Goal: Information Seeking & Learning: Find specific fact

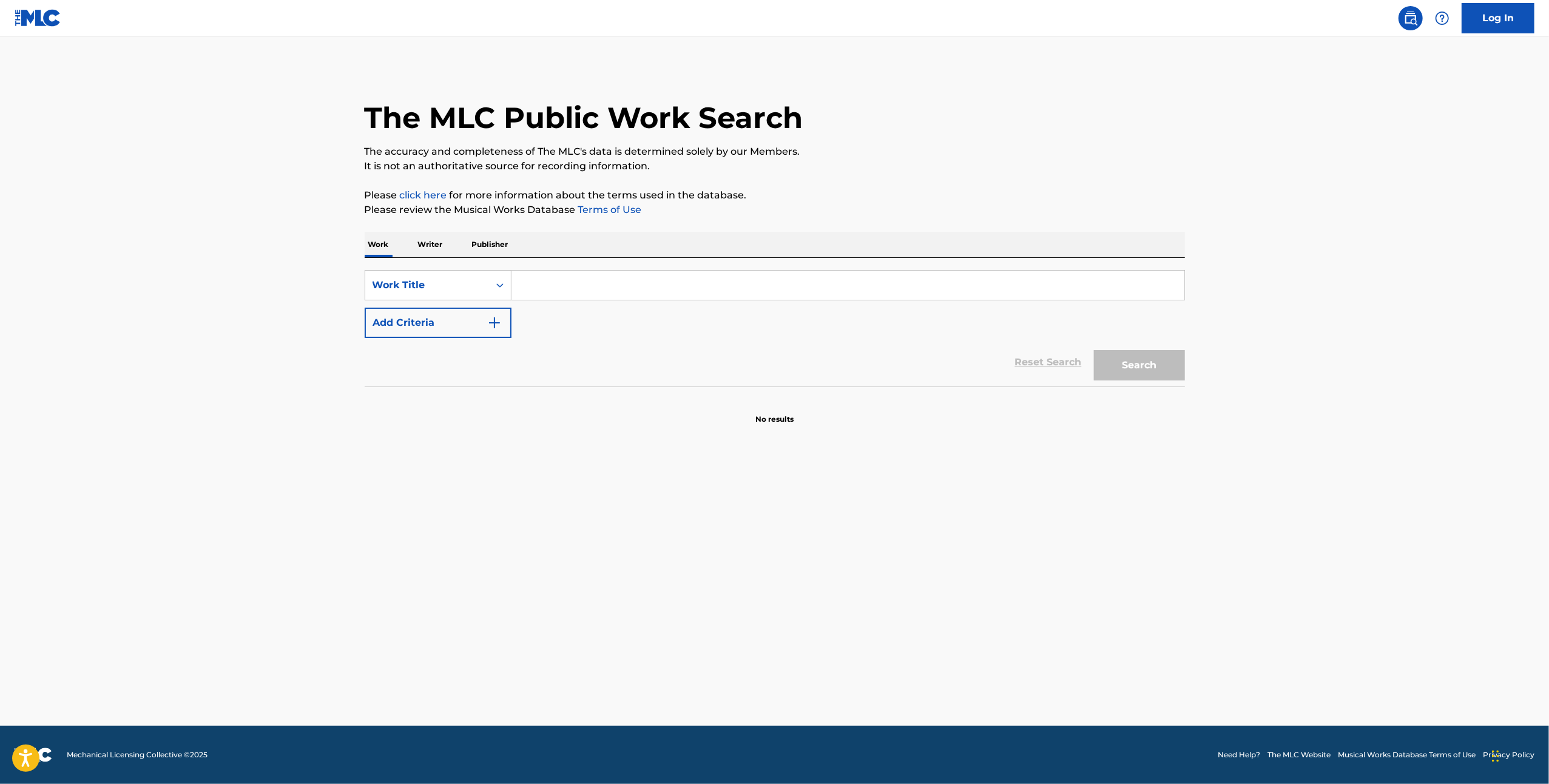
click at [642, 287] on input "Search Form" at bounding box center [848, 285] width 673 height 29
click at [495, 285] on icon "Search Form" at bounding box center [500, 286] width 12 height 12
click at [468, 321] on div "MLC Song Code" at bounding box center [438, 315] width 146 height 30
click at [546, 287] on input "Search Form" at bounding box center [848, 285] width 673 height 29
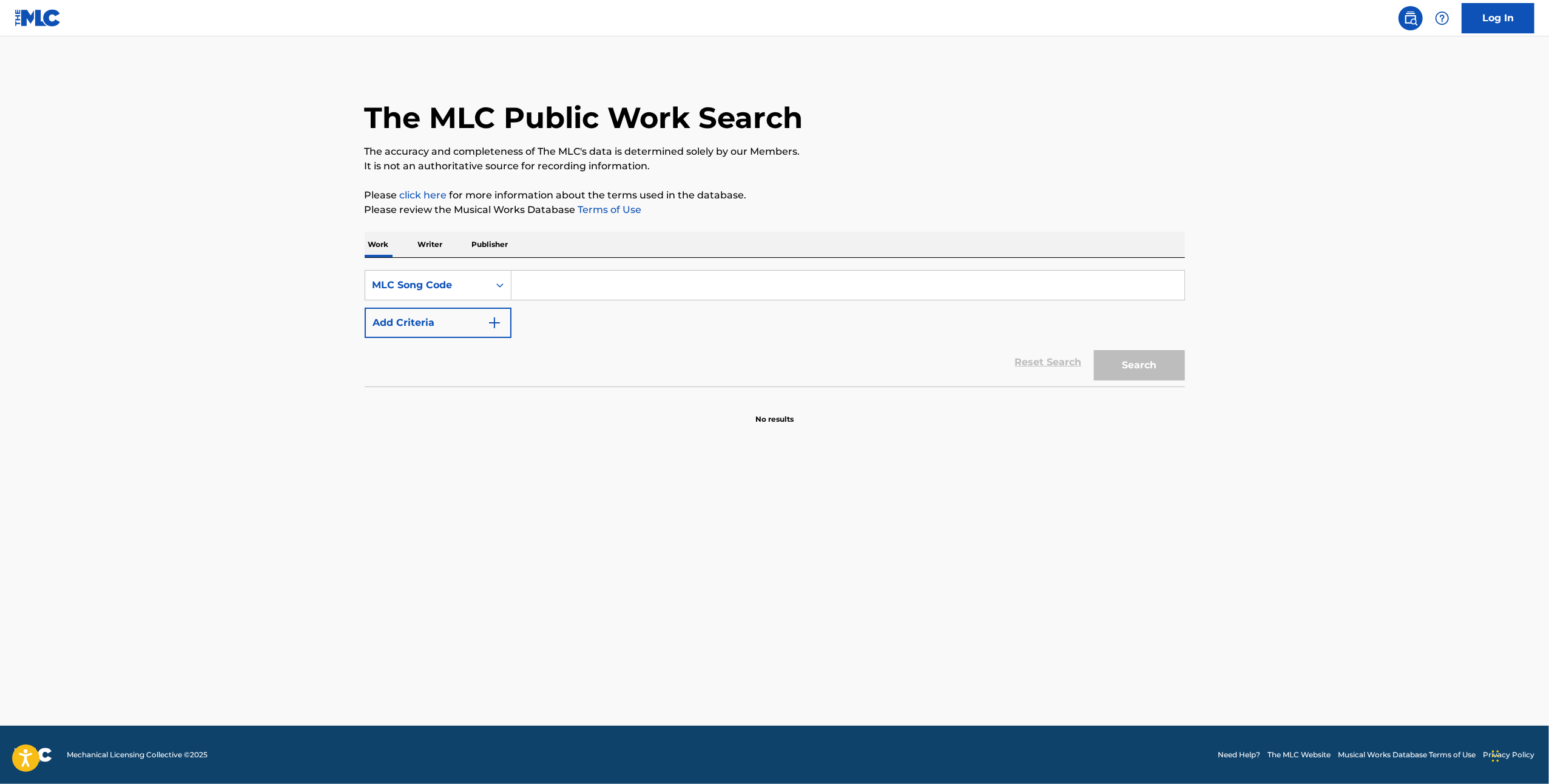
click at [1032, 359] on div "Reset Search Search" at bounding box center [774, 362] width 820 height 48
click at [1054, 361] on div "Reset Search Search" at bounding box center [774, 362] width 820 height 48
click at [1054, 362] on div "Reset Search Search" at bounding box center [774, 362] width 820 height 48
click at [558, 286] on input "Search Form" at bounding box center [848, 285] width 673 height 29
click at [492, 278] on div "Search Form" at bounding box center [500, 285] width 22 height 22
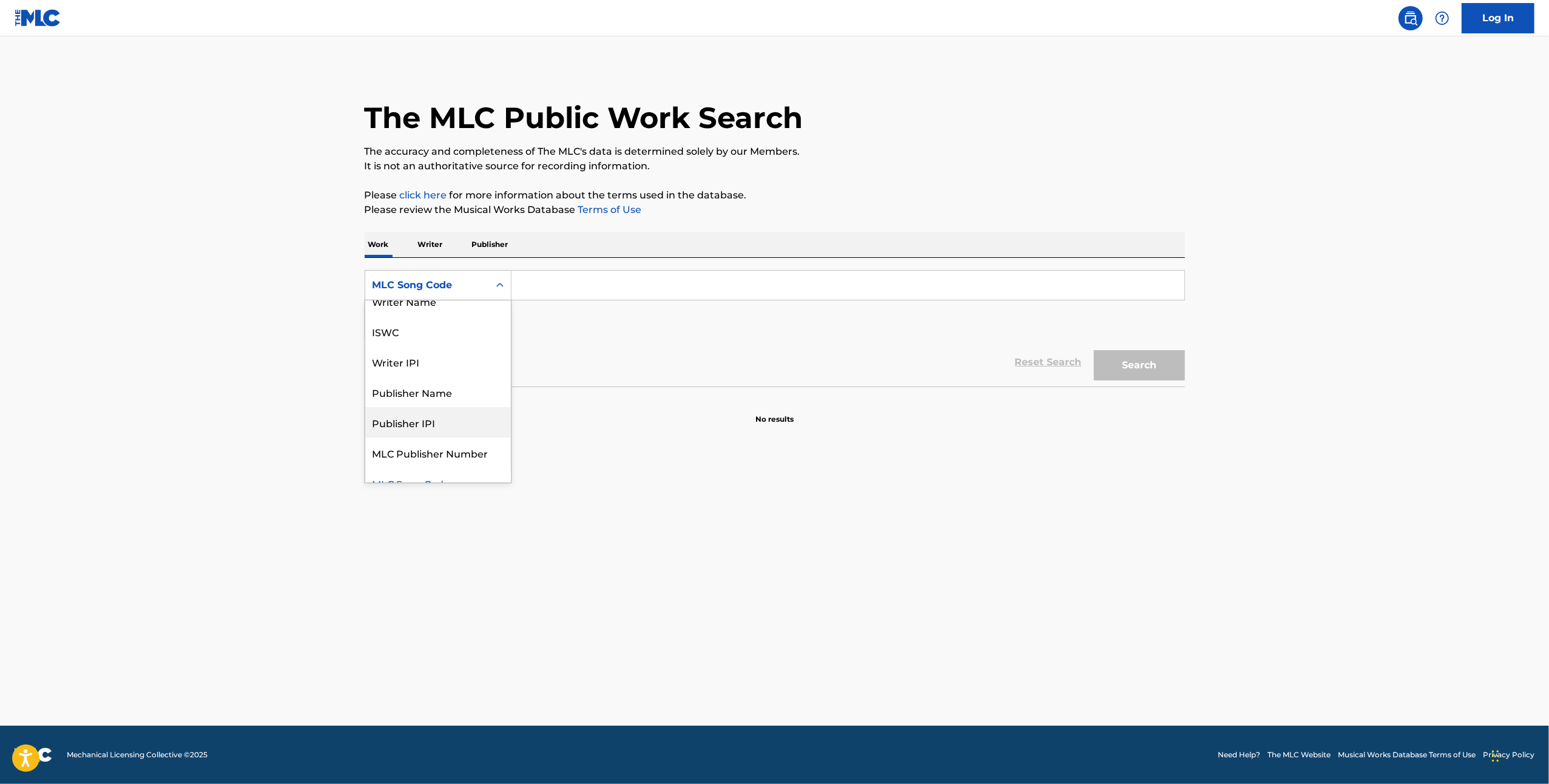
scroll to position [0, 0]
click at [451, 322] on div "Work Title" at bounding box center [438, 315] width 146 height 30
click at [557, 282] on input "Search Form" at bounding box center [848, 285] width 673 height 29
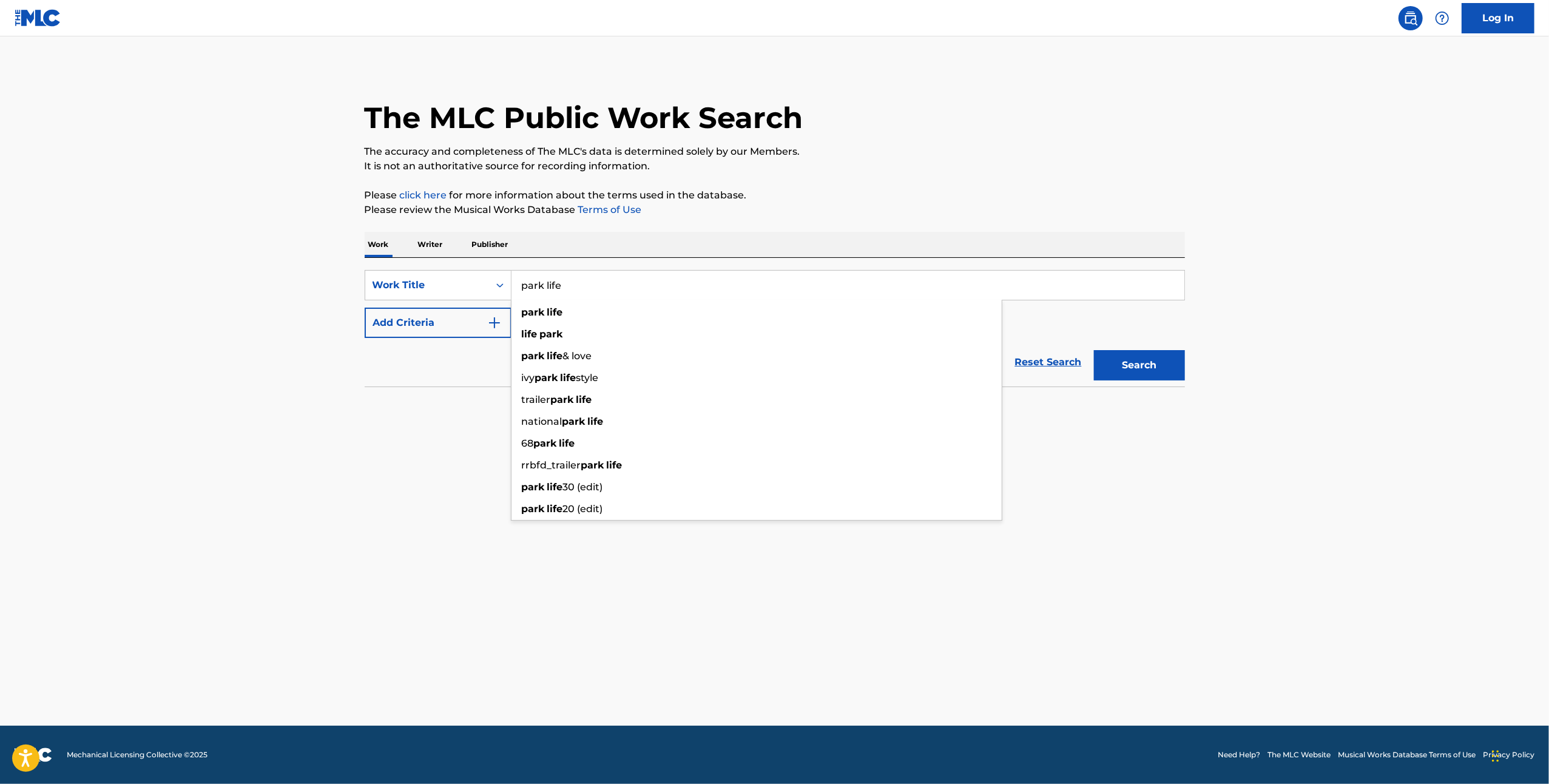
type input "park life"
click at [1094, 350] on button "Search" at bounding box center [1139, 365] width 91 height 30
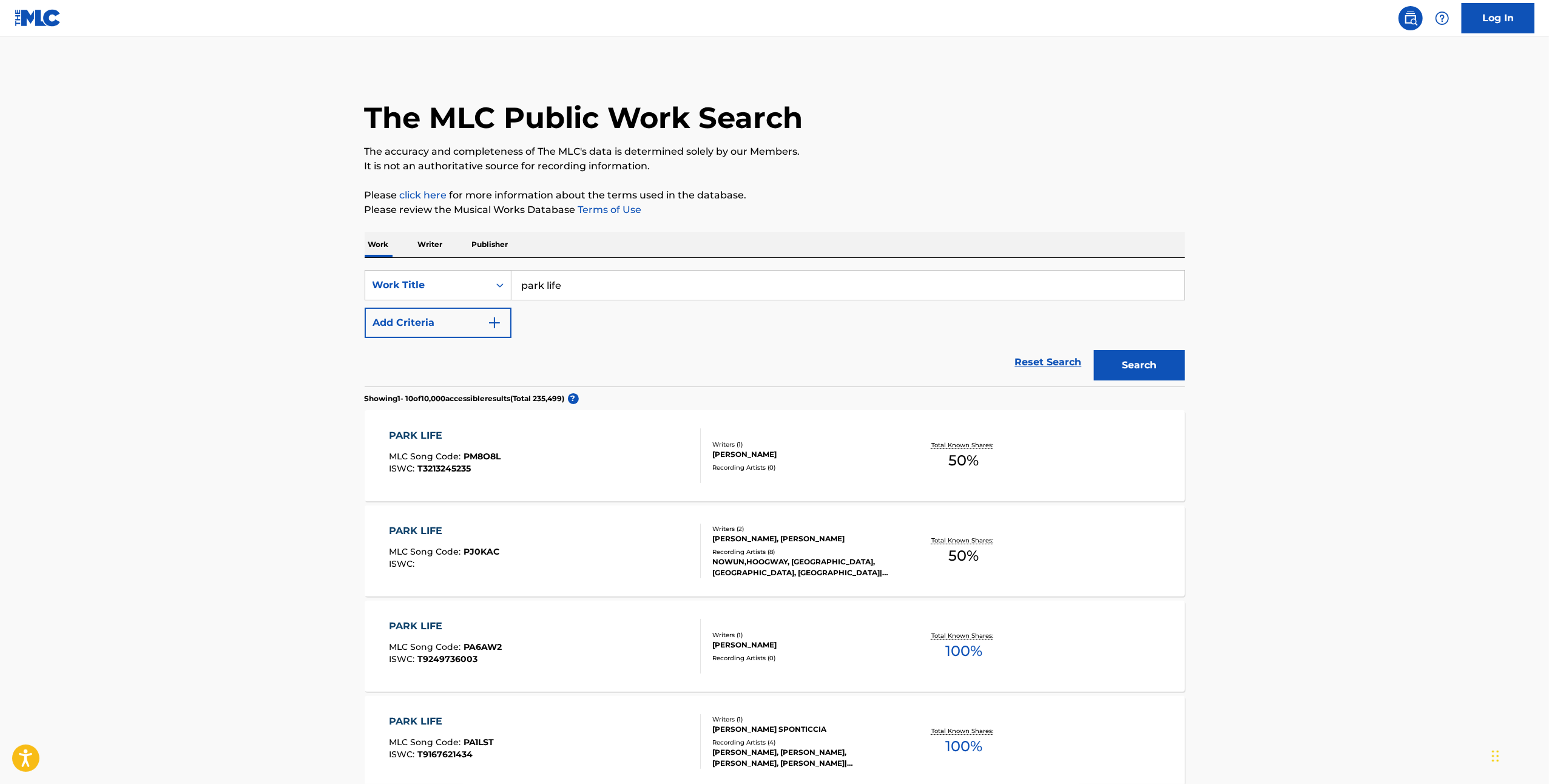
click at [501, 320] on img "Search Form" at bounding box center [494, 322] width 14 height 14
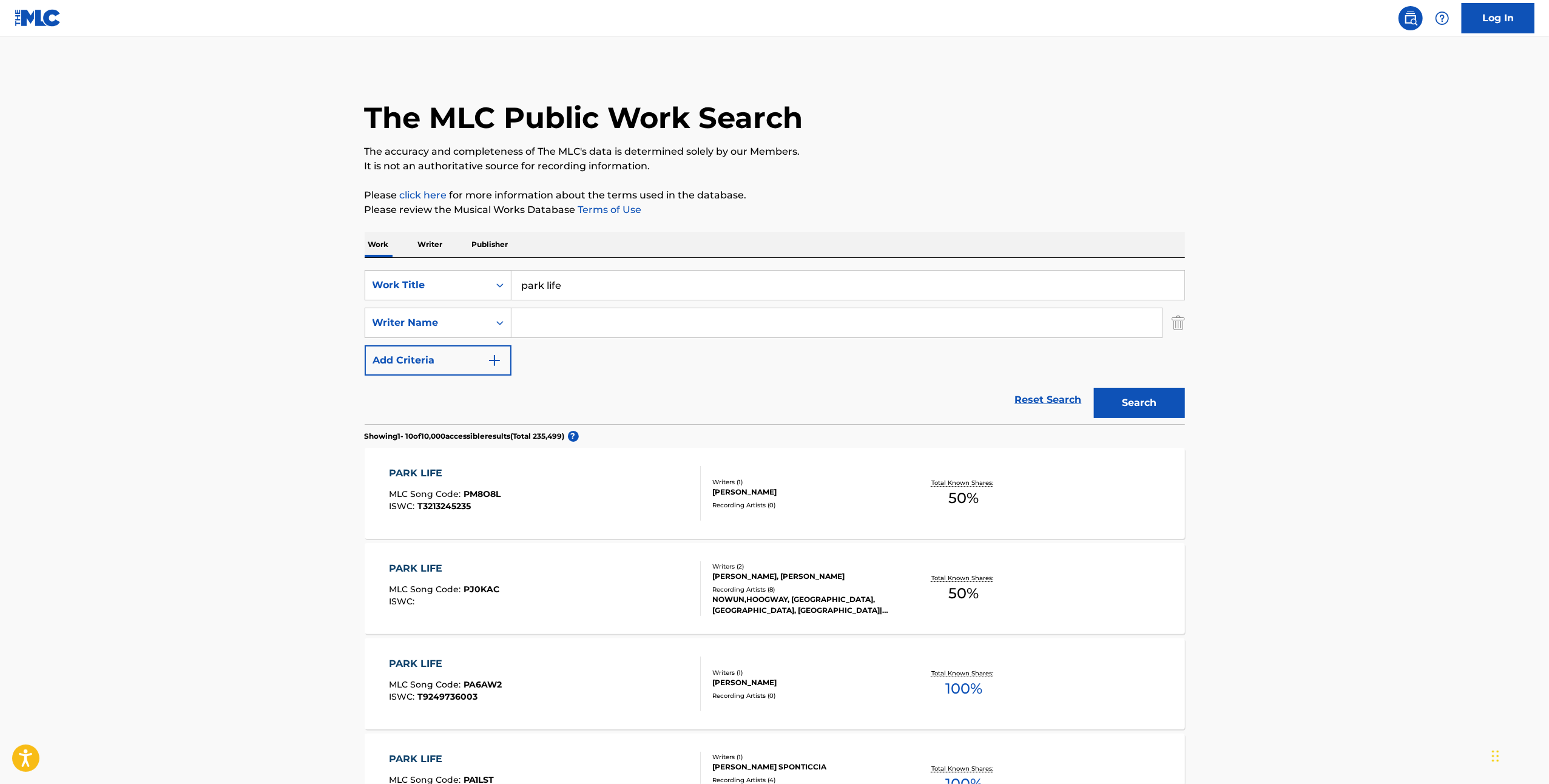
click at [528, 328] on input "Search Form" at bounding box center [837, 323] width 651 height 29
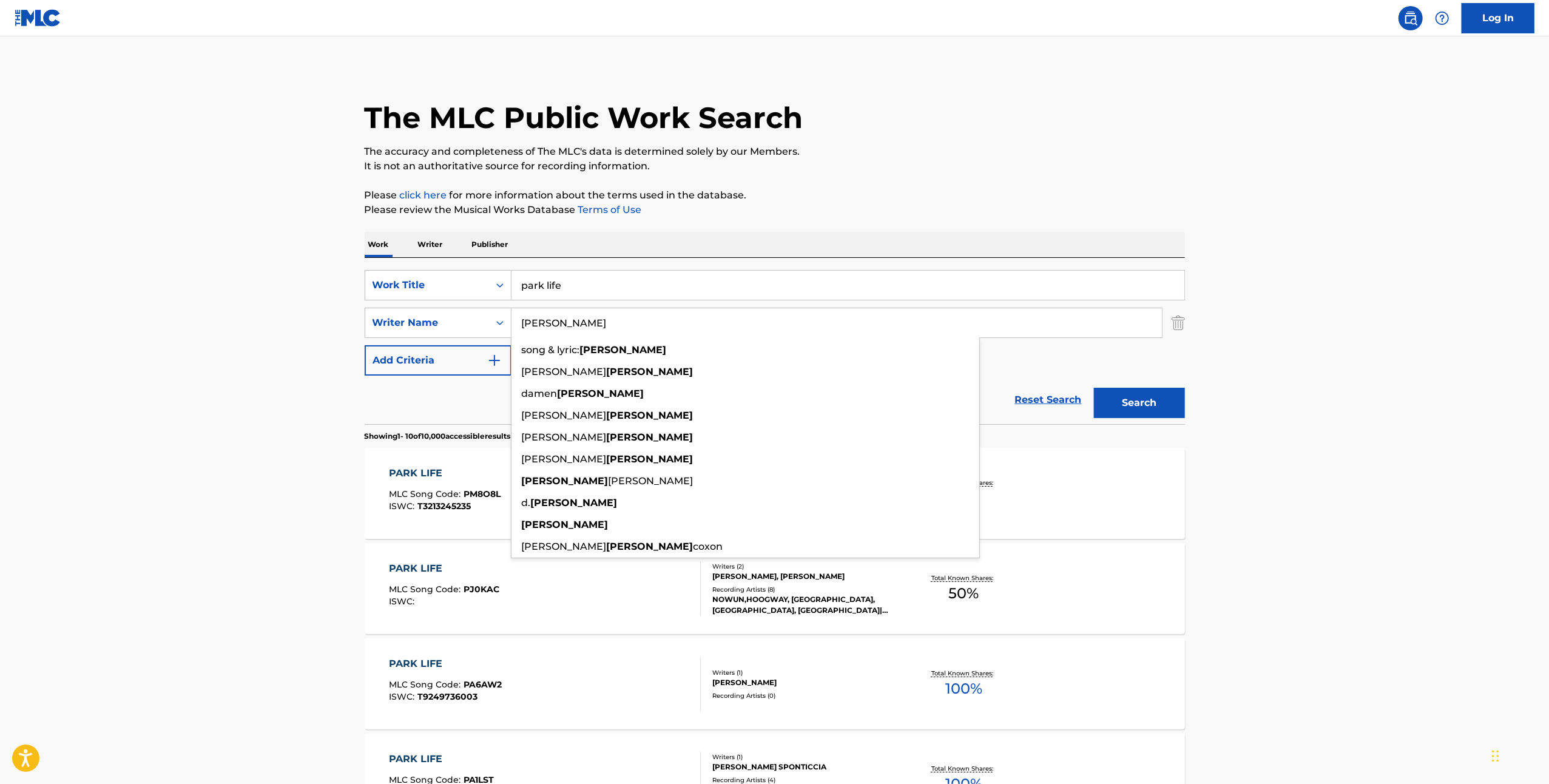
type input "[PERSON_NAME]"
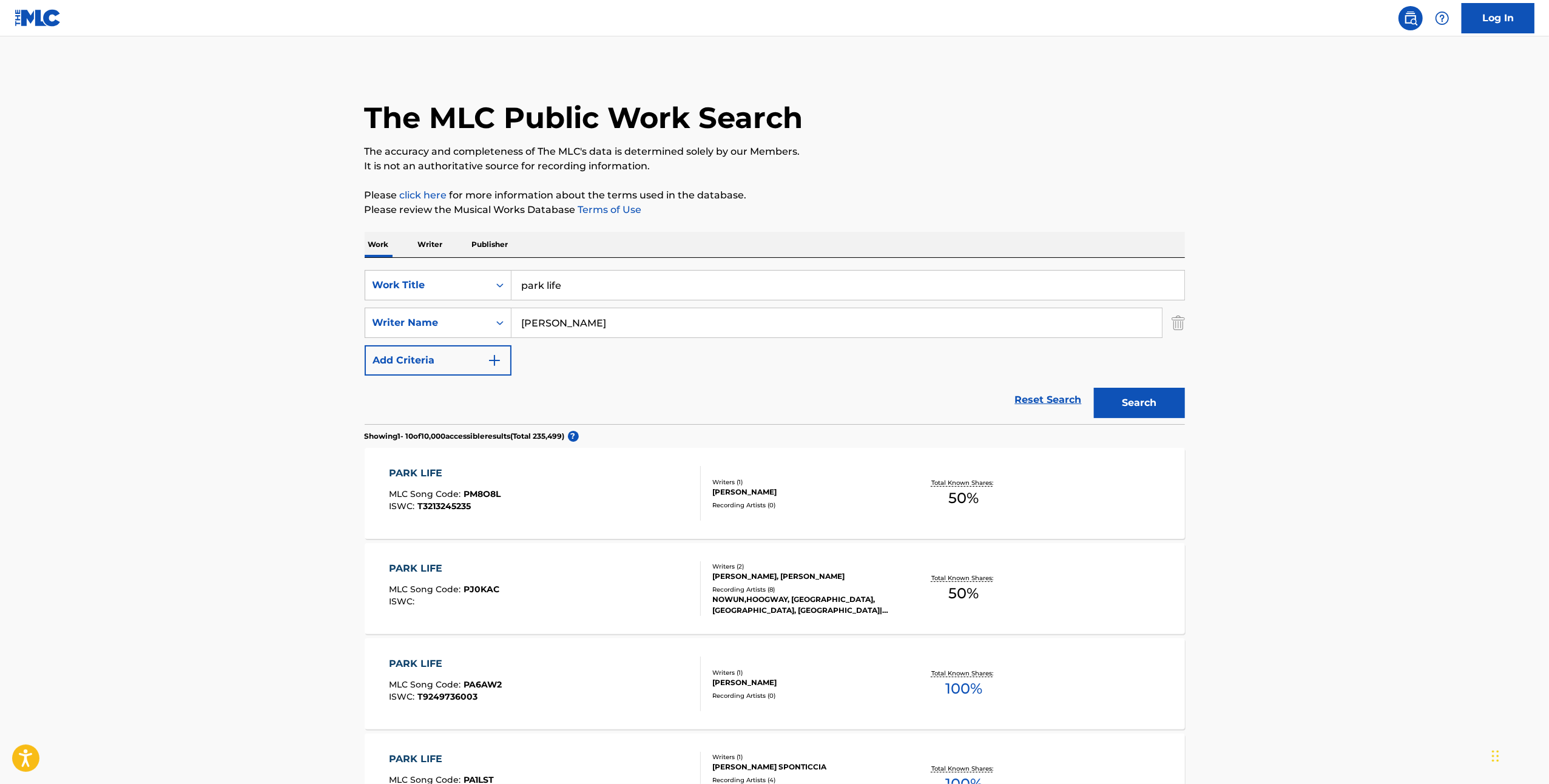
click at [1168, 402] on button "Search" at bounding box center [1139, 403] width 91 height 30
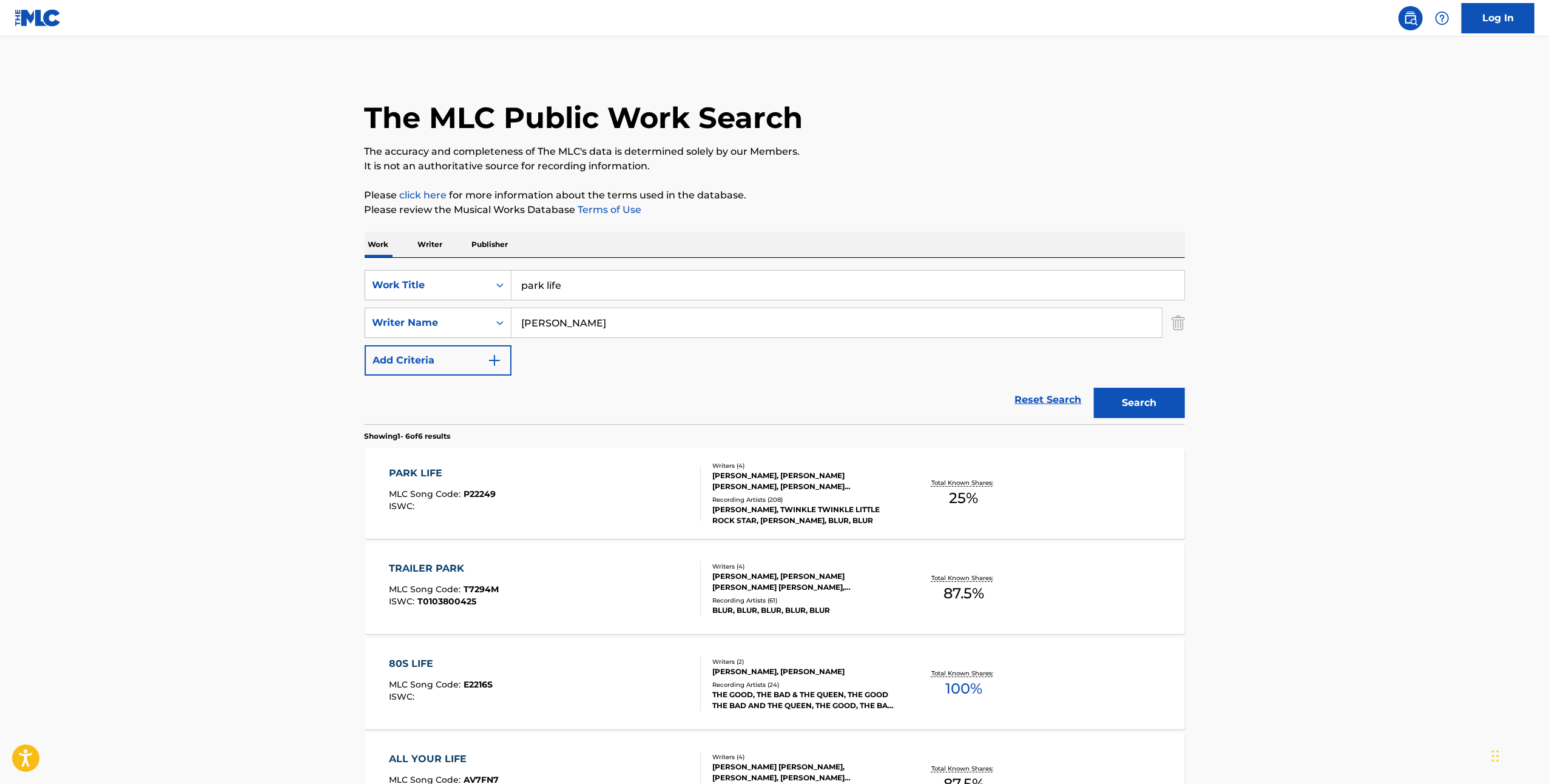
drag, startPoint x: 545, startPoint y: 287, endPoint x: 565, endPoint y: 295, distance: 21.5
click at [544, 287] on input "park life" at bounding box center [848, 285] width 673 height 29
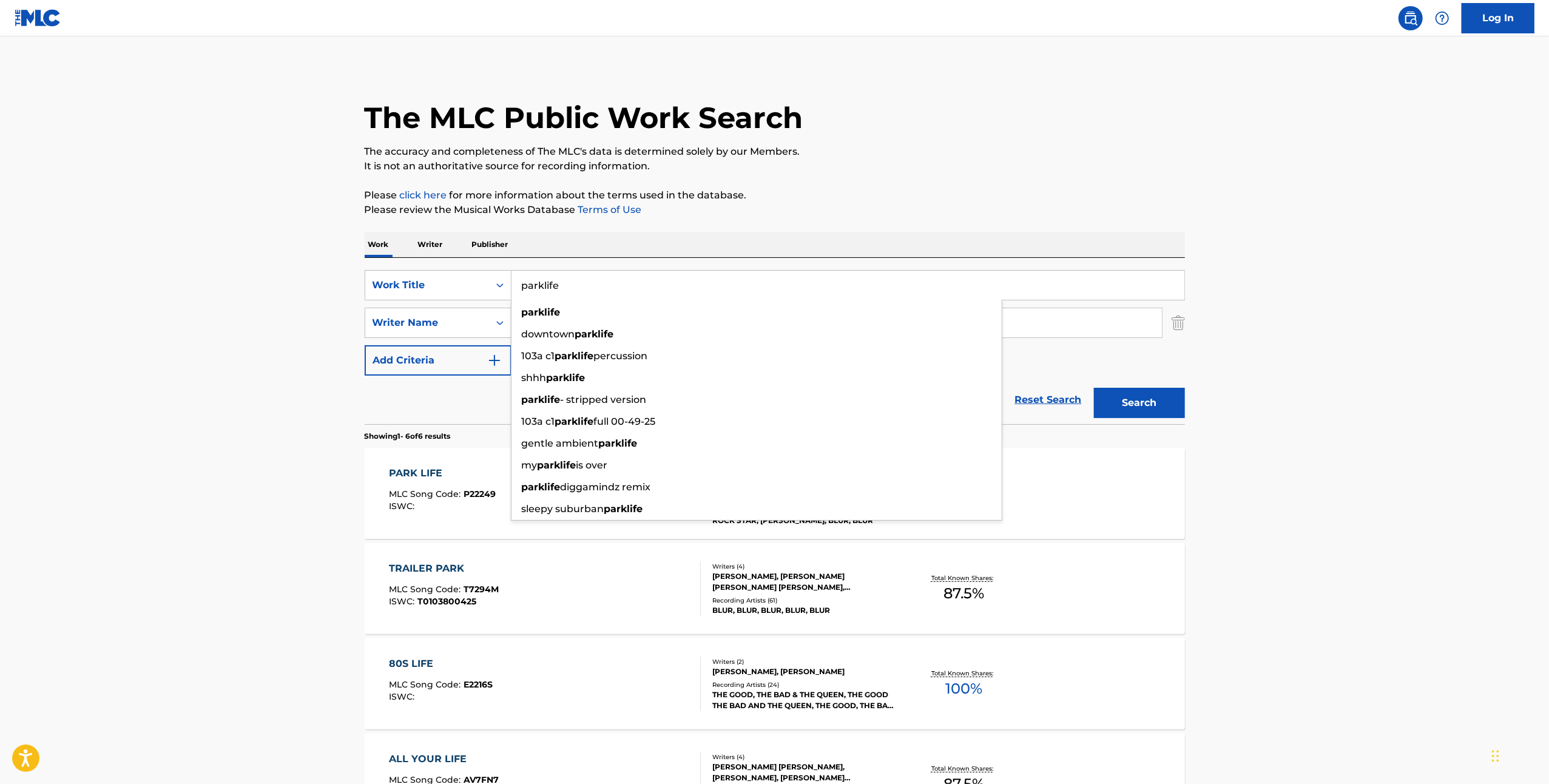
type input "parklife"
click at [1094, 388] on button "Search" at bounding box center [1139, 403] width 91 height 30
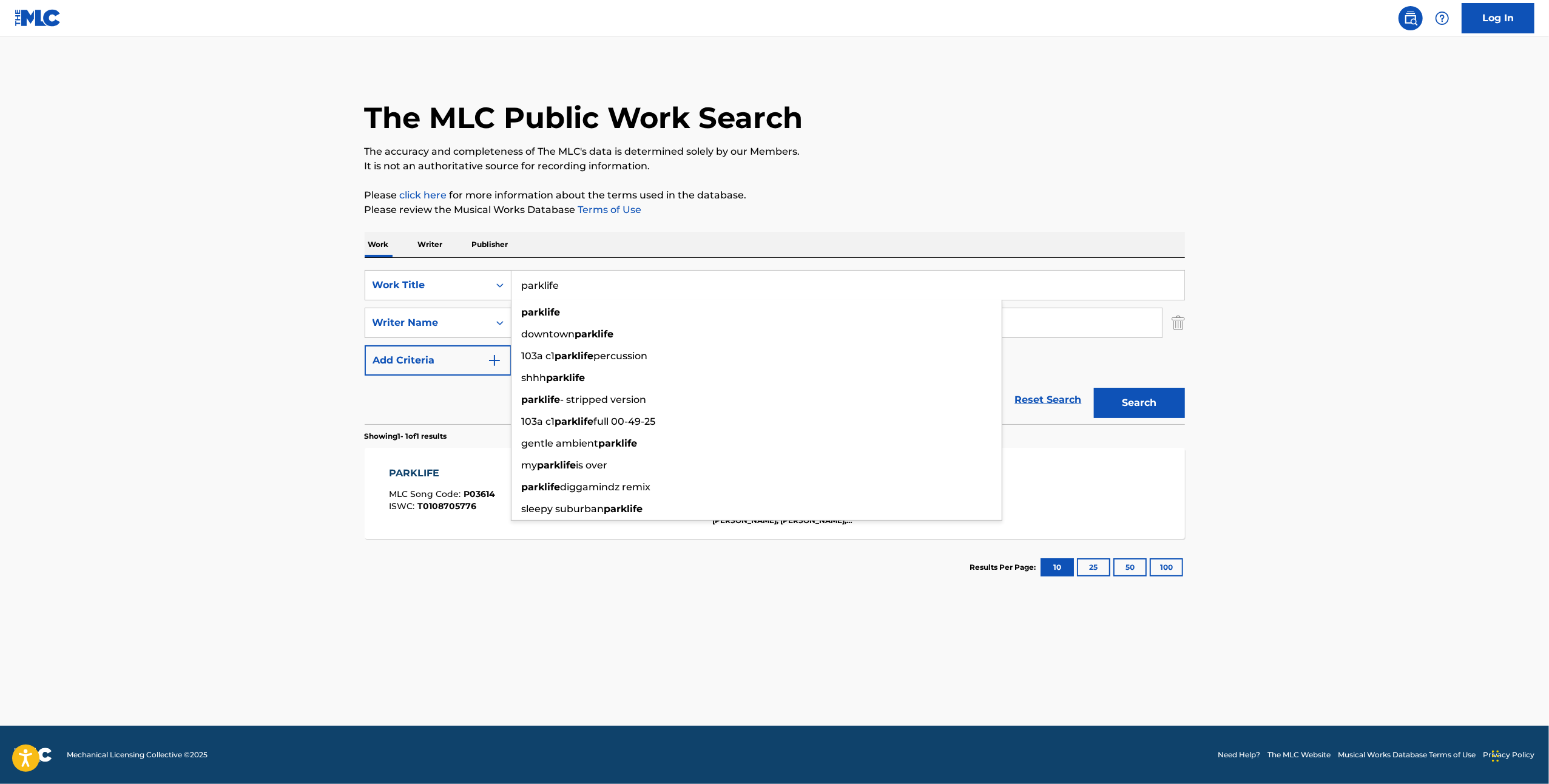
click at [773, 226] on div "The MLC Public Work Search The accuracy and completeness of The MLC's data is d…" at bounding box center [775, 331] width 849 height 529
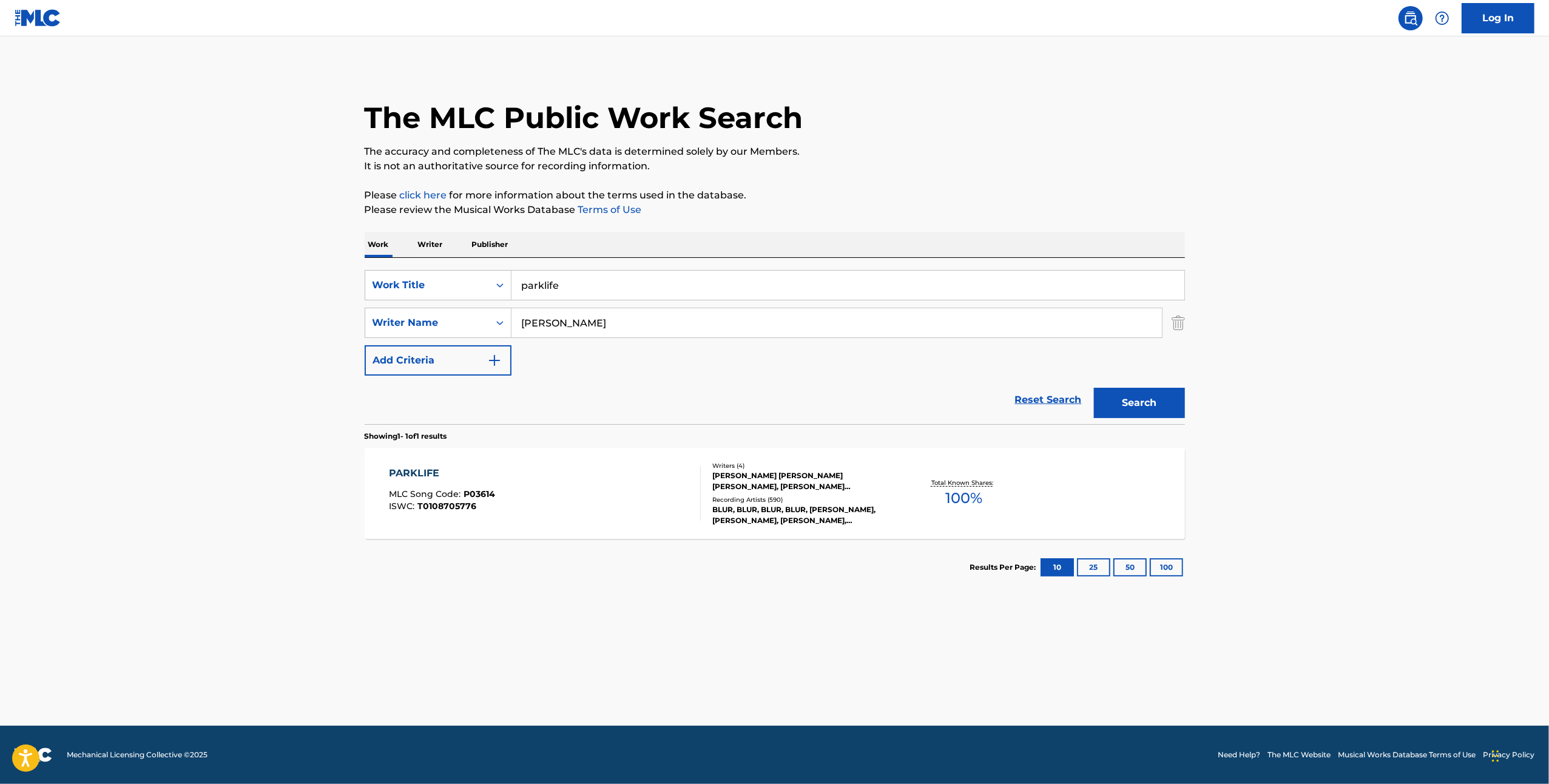
click at [844, 366] on div "SearchWithCriteria0530da48-a0ce-43a7-a046-6db3e505e7d4 Work Title parklife Sear…" at bounding box center [774, 323] width 820 height 106
click at [1176, 328] on img "Search Form" at bounding box center [1178, 323] width 14 height 30
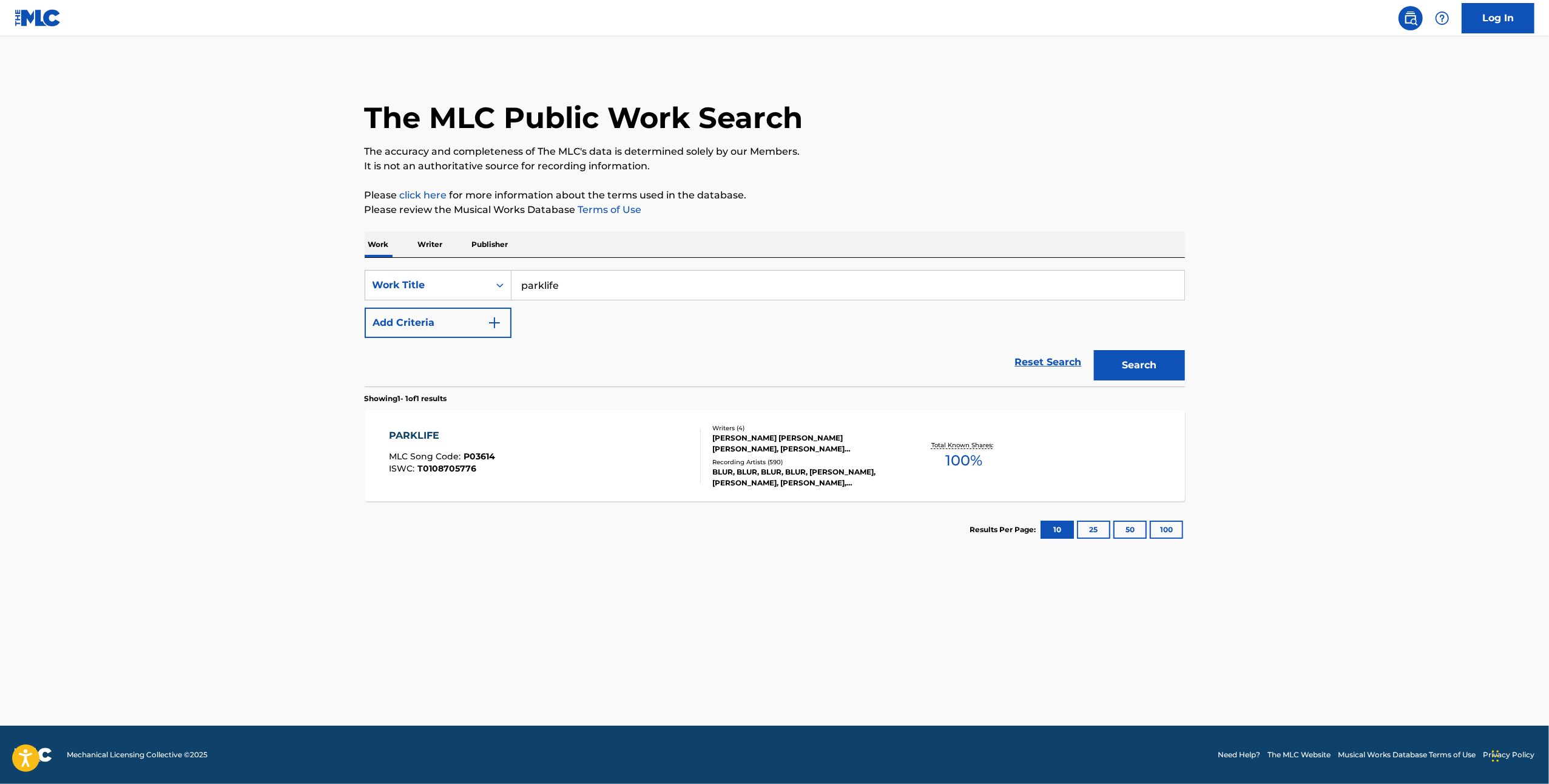
click at [502, 284] on icon "Search Form" at bounding box center [500, 286] width 12 height 12
click at [474, 319] on div "MLC Song Code" at bounding box center [438, 315] width 146 height 30
click at [430, 247] on p "Writer" at bounding box center [431, 244] width 32 height 25
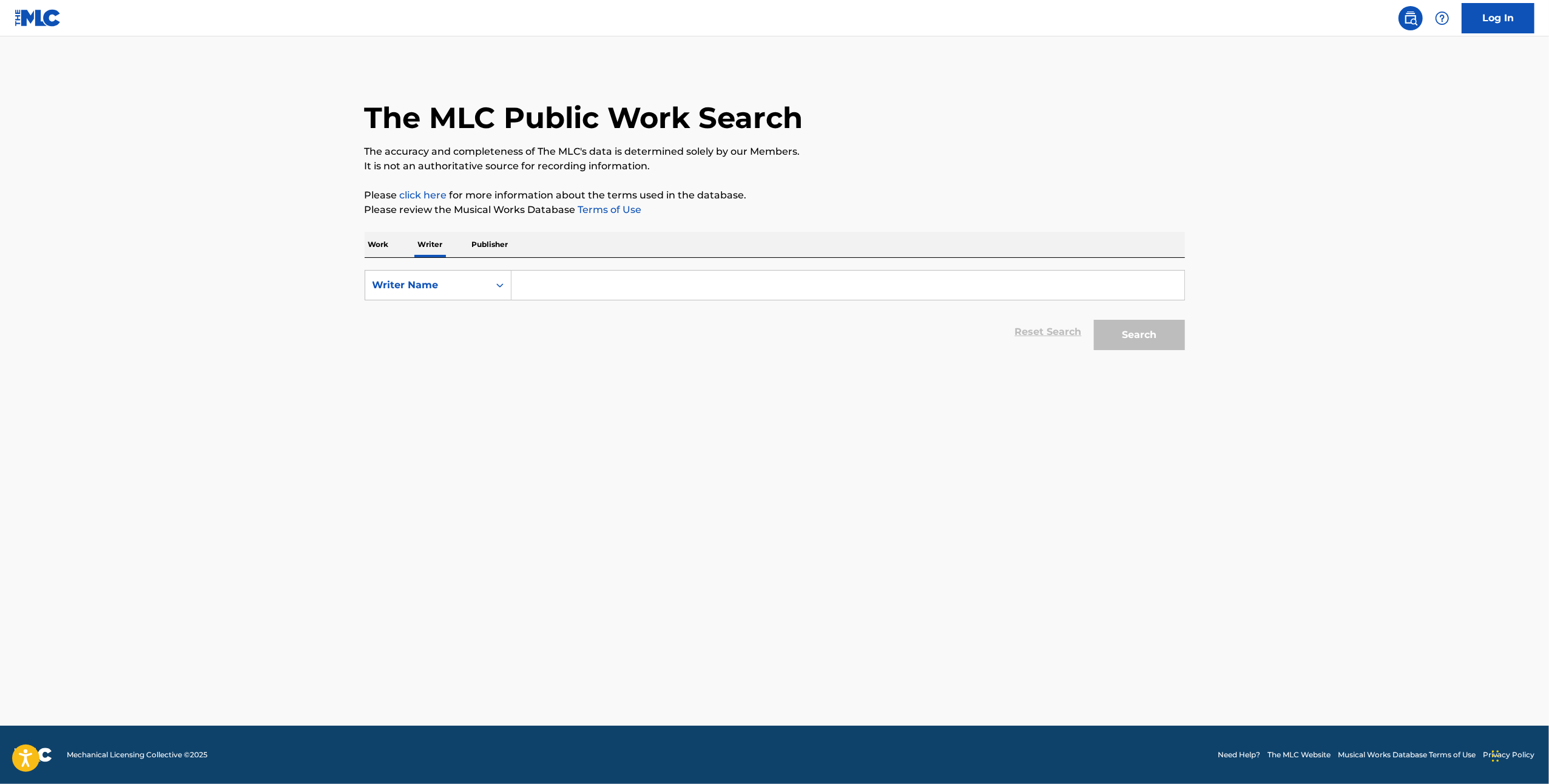
click at [380, 245] on p "Work" at bounding box center [378, 244] width 28 height 25
click at [524, 288] on input "Search Form" at bounding box center [848, 285] width 673 height 29
paste input "[URL][DOMAIN_NAME]"
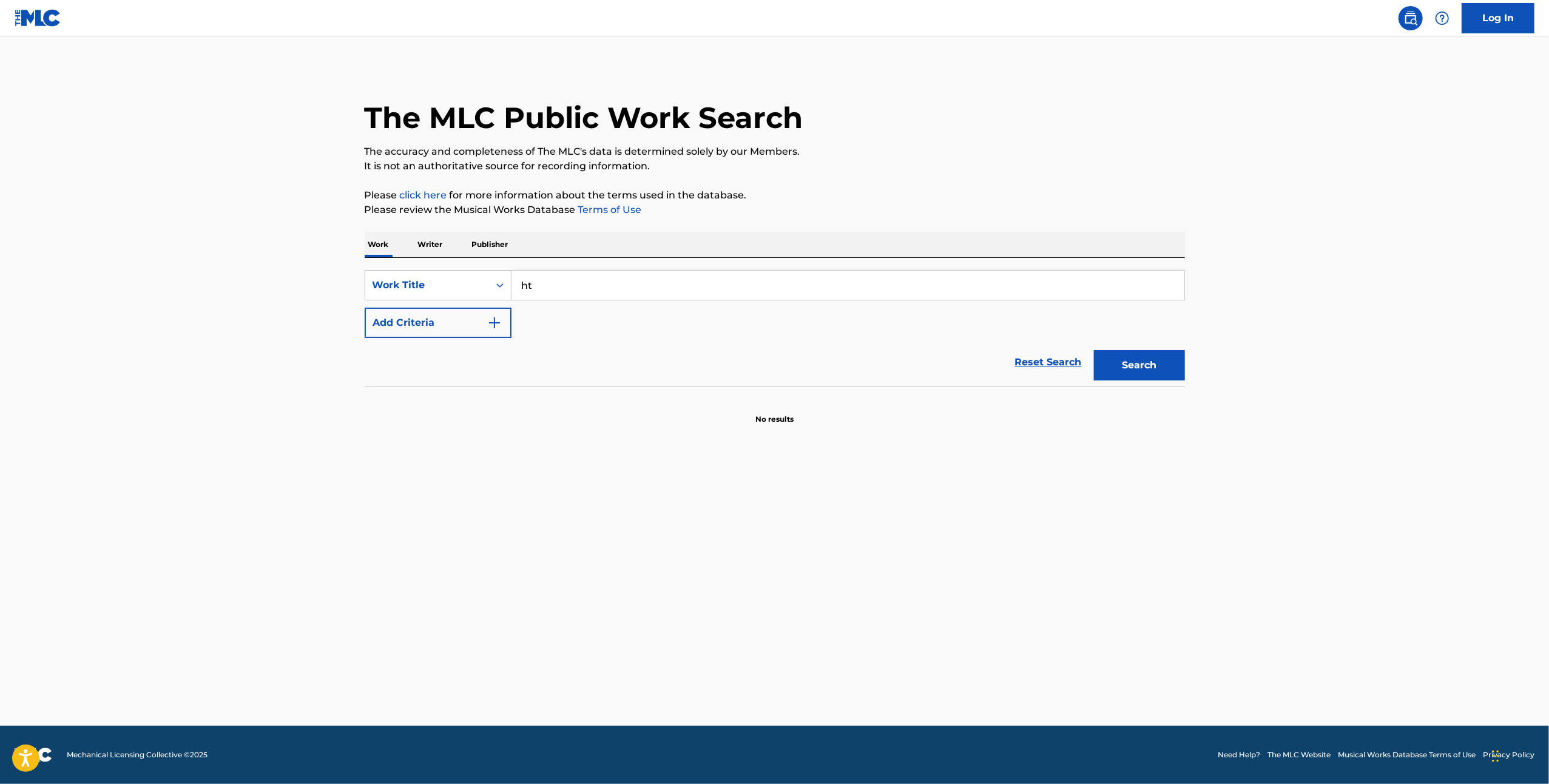
type input "h"
type input "anotehr one bites the dust"
click at [1094, 350] on button "Search" at bounding box center [1139, 365] width 91 height 30
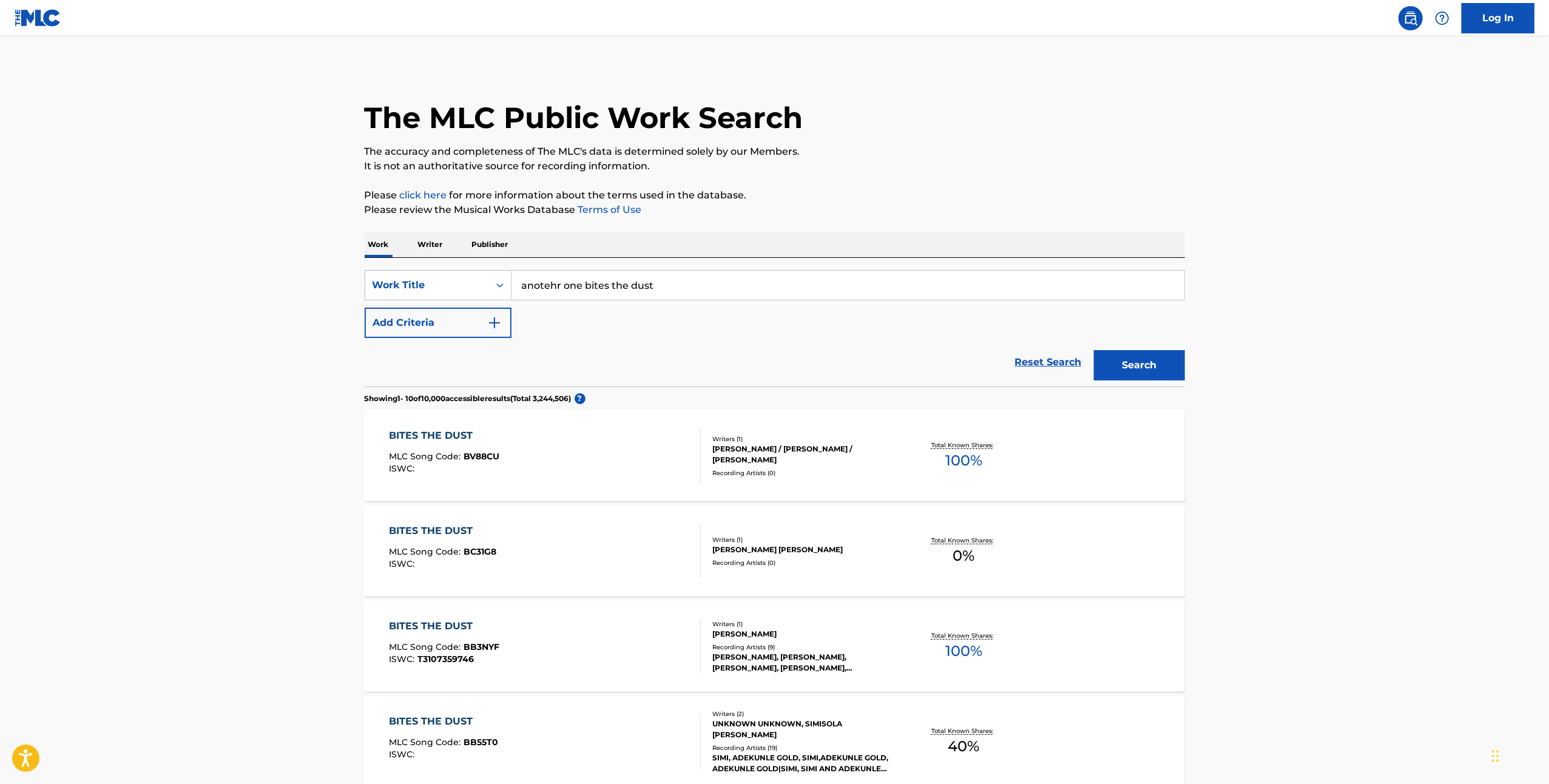
click at [418, 461] on div "MLC Song Code : BV88CU" at bounding box center [444, 458] width 111 height 12
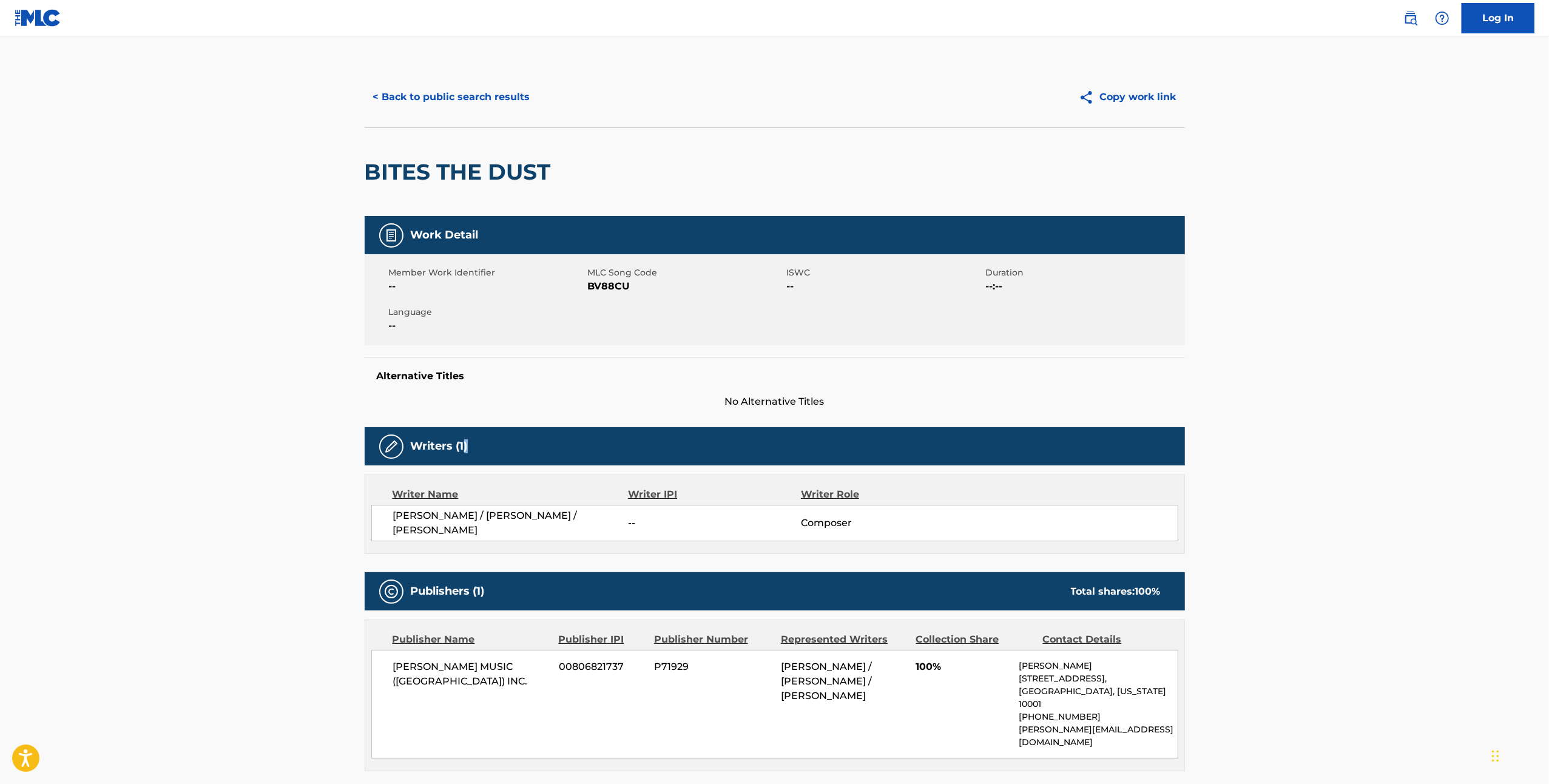
drag, startPoint x: 501, startPoint y: 454, endPoint x: 463, endPoint y: 457, distance: 38.1
click at [463, 457] on div "Writers (1)" at bounding box center [774, 446] width 820 height 38
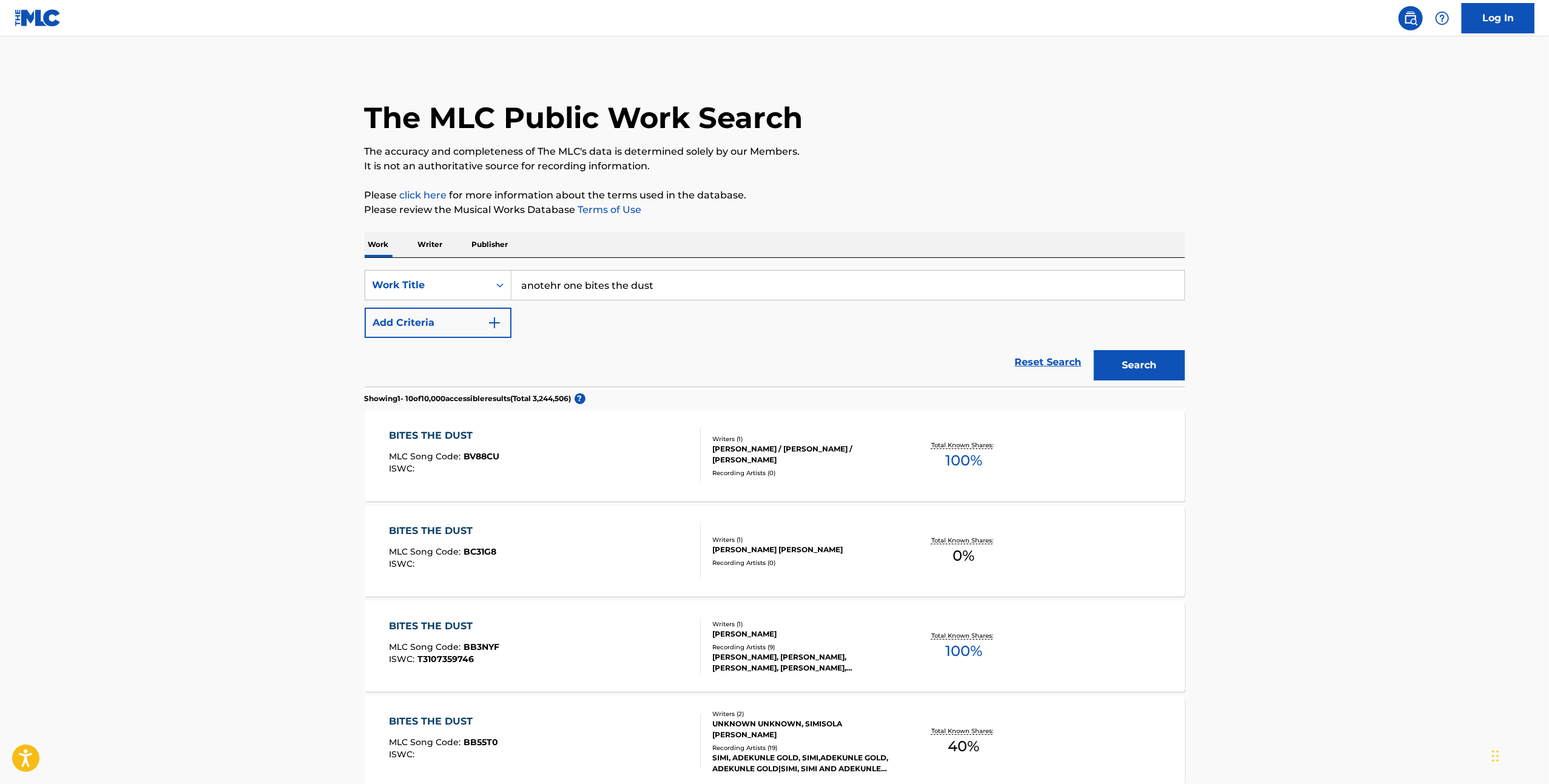
click at [487, 285] on div "Work Title" at bounding box center [438, 285] width 147 height 30
click at [466, 347] on div "ISWC" at bounding box center [438, 346] width 146 height 30
click at [577, 297] on input "Search Form" at bounding box center [848, 285] width 673 height 29
click at [478, 659] on div "ISWC : T3107359746" at bounding box center [444, 659] width 111 height 9
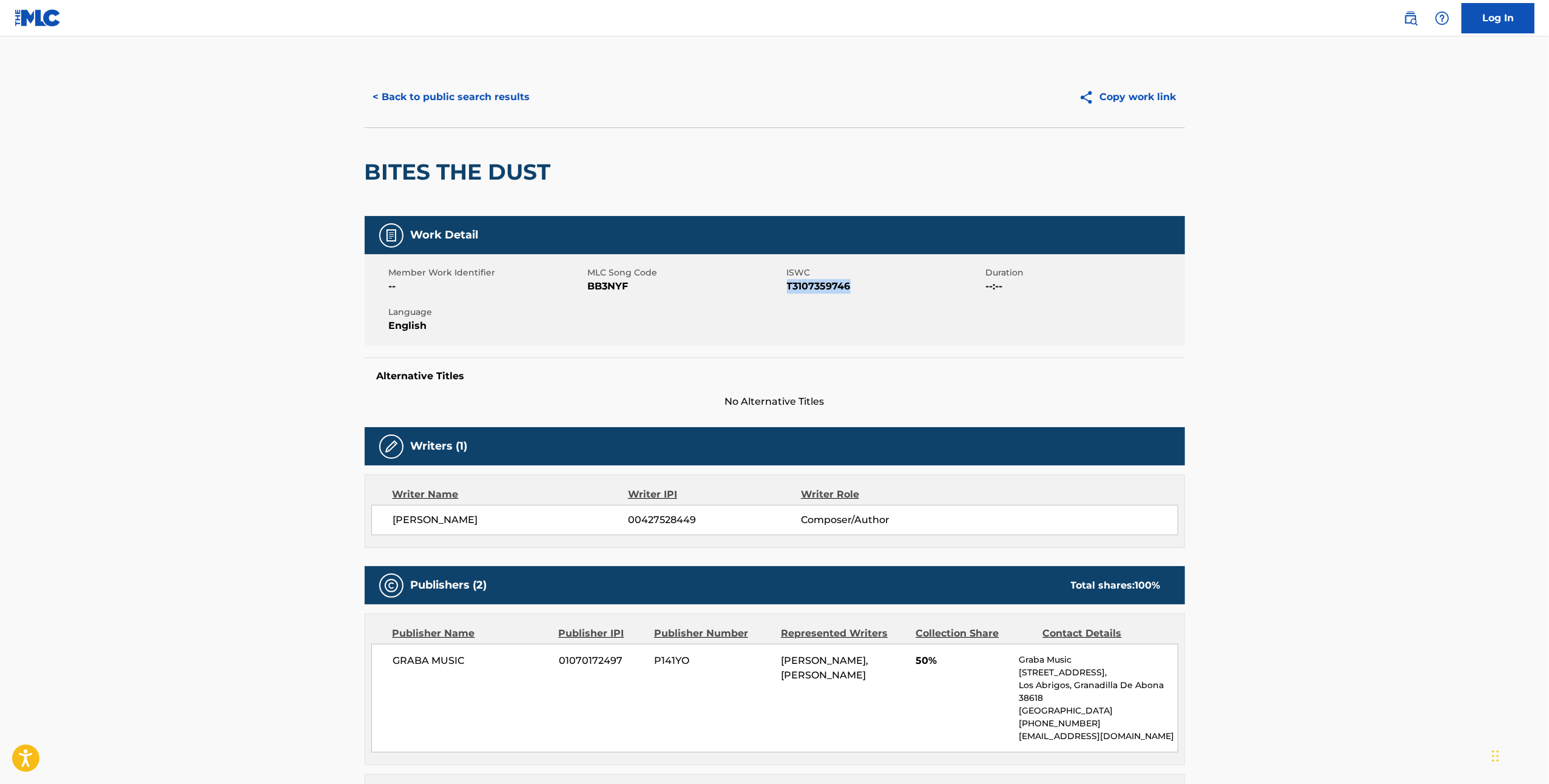
drag, startPoint x: 854, startPoint y: 286, endPoint x: 789, endPoint y: 291, distance: 65.2
click at [789, 291] on span "T3107359746" at bounding box center [885, 286] width 196 height 14
copy span "T3107359746"
click at [431, 107] on button "< Back to public search results" at bounding box center [451, 97] width 174 height 30
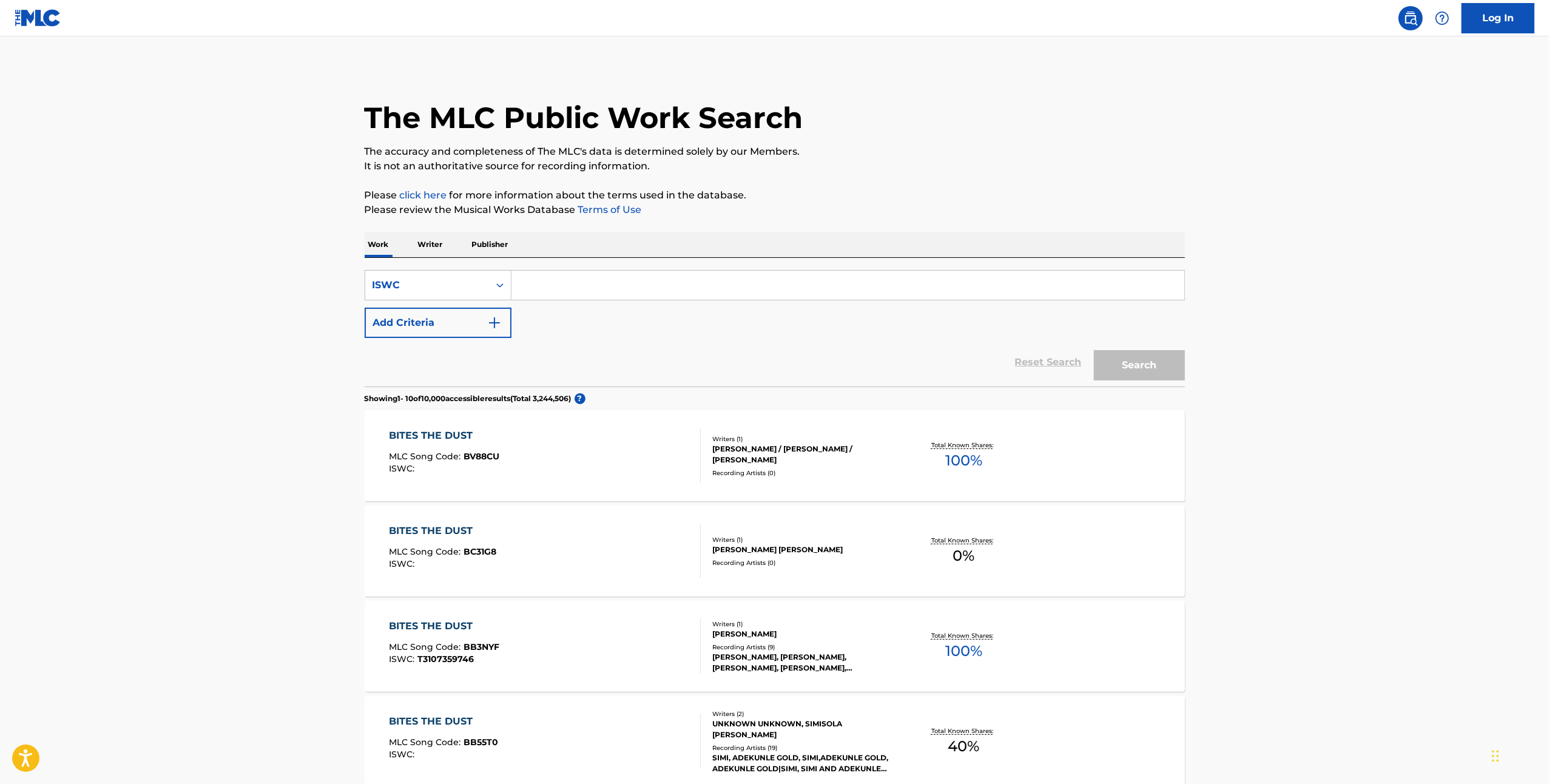
click at [556, 287] on input "Search Form" at bounding box center [848, 285] width 673 height 29
paste input "T3107359746"
type input "T3107359746"
click at [1136, 353] on button "Search" at bounding box center [1139, 365] width 91 height 30
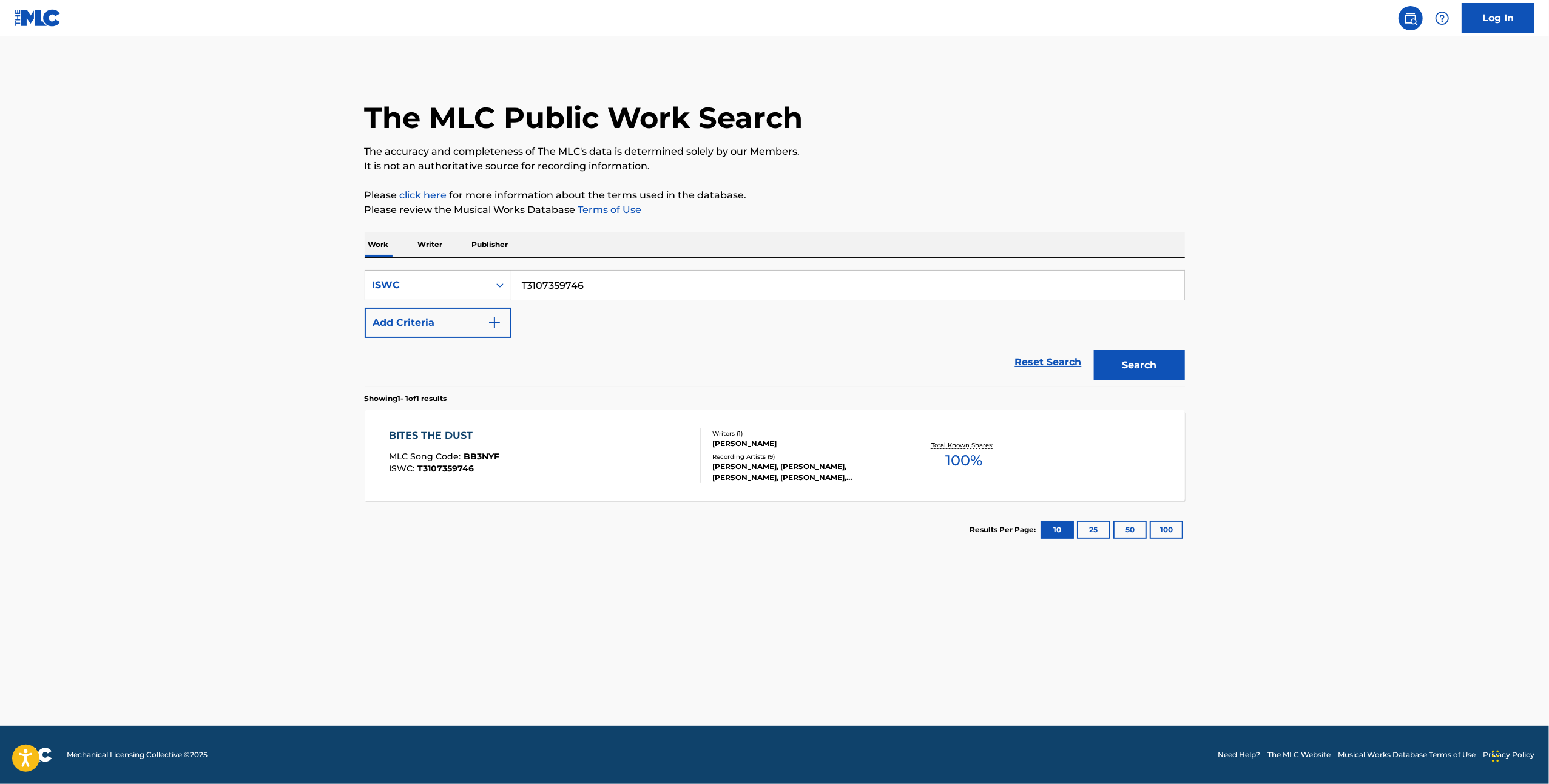
click at [460, 432] on div "BITES THE DUST" at bounding box center [444, 435] width 111 height 14
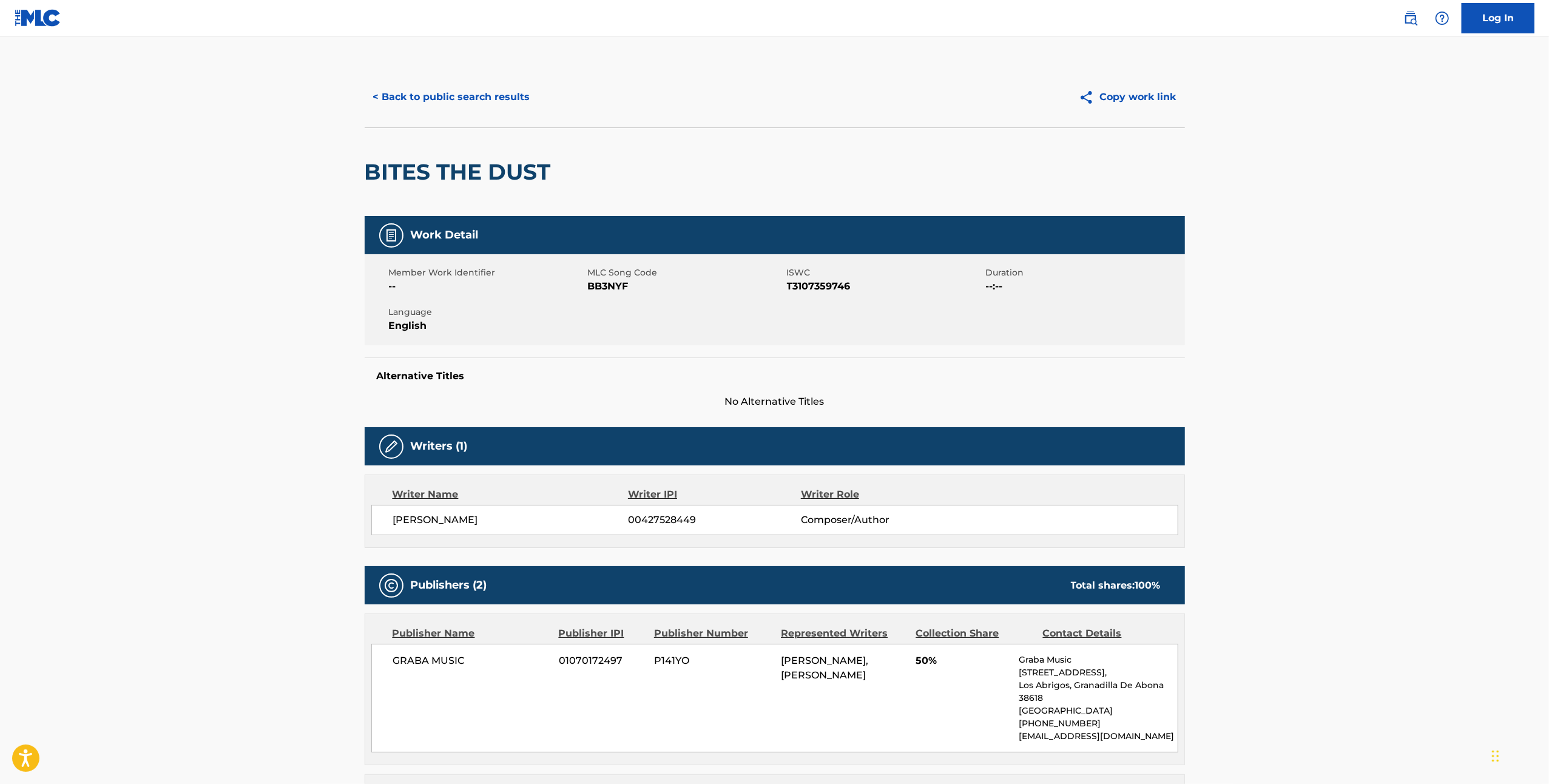
click at [456, 99] on button "< Back to public search results" at bounding box center [451, 97] width 174 height 30
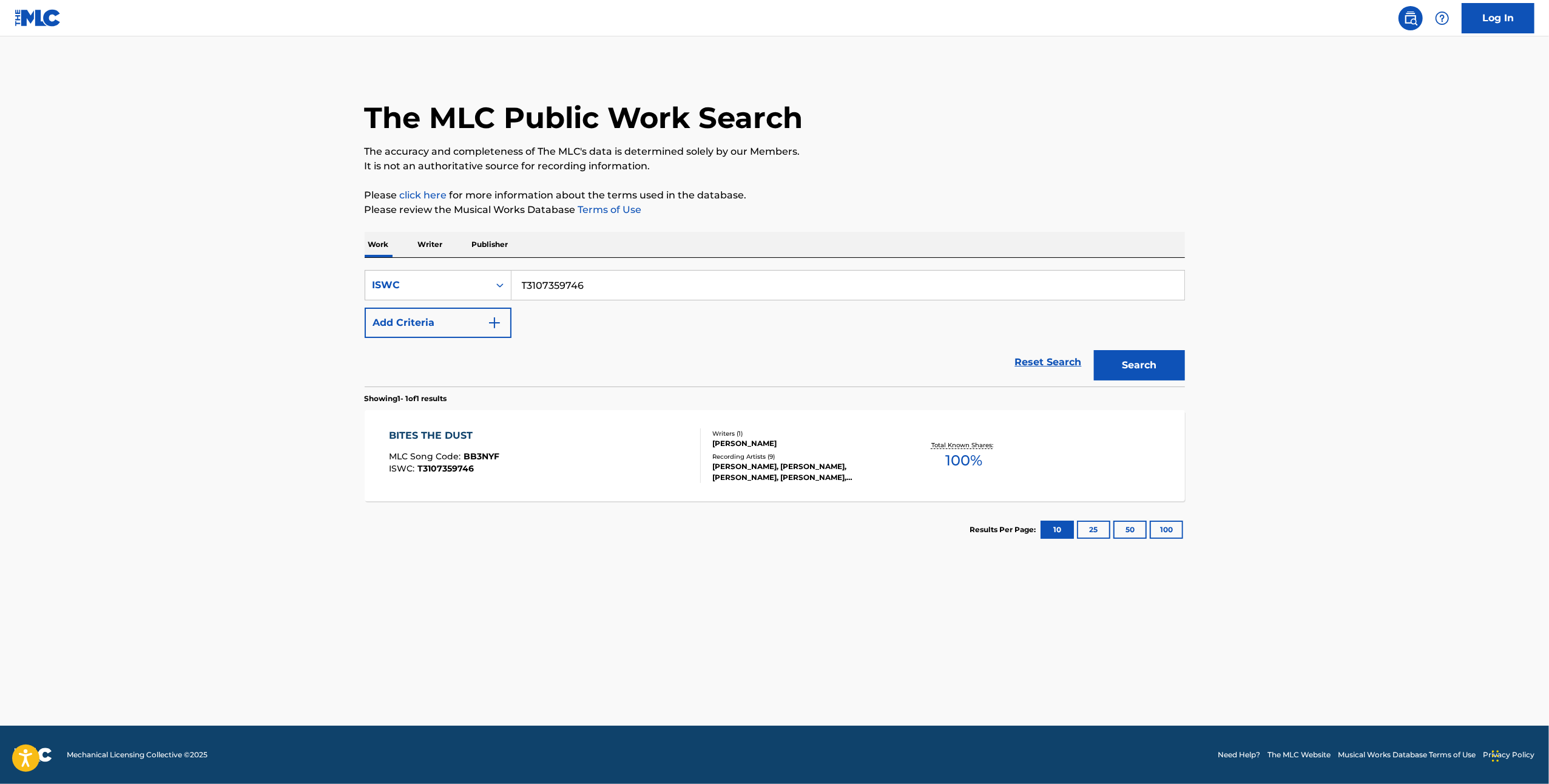
click at [1139, 357] on button "Search" at bounding box center [1139, 365] width 91 height 30
click at [435, 428] on div "BITES THE DUST" at bounding box center [444, 435] width 111 height 14
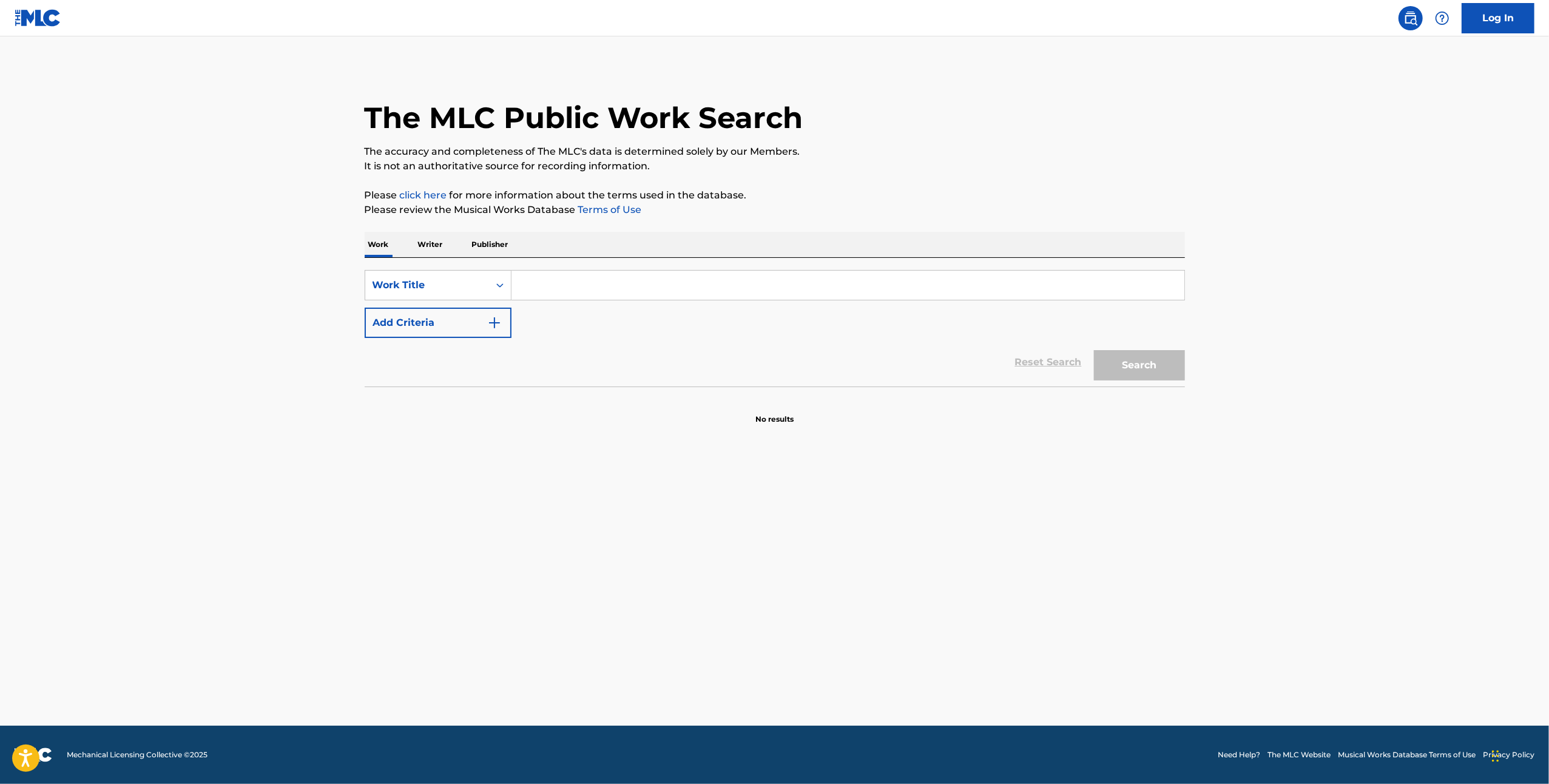
click at [499, 289] on icon "Search Form" at bounding box center [500, 286] width 12 height 12
click at [452, 460] on div "Work Title" at bounding box center [438, 467] width 146 height 30
